Goal: Check status: Check status

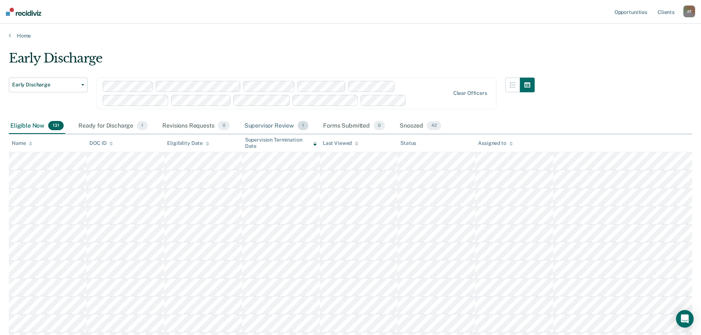
click at [265, 122] on div "Supervisor Review 1" at bounding box center [276, 126] width 67 height 16
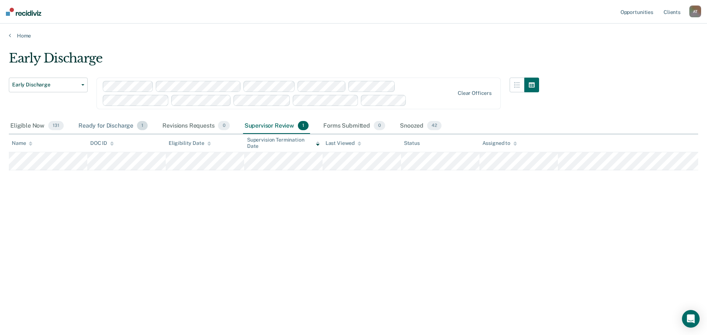
click at [112, 127] on div "Ready for Discharge 1" at bounding box center [113, 126] width 72 height 16
